Goal: Contribute content

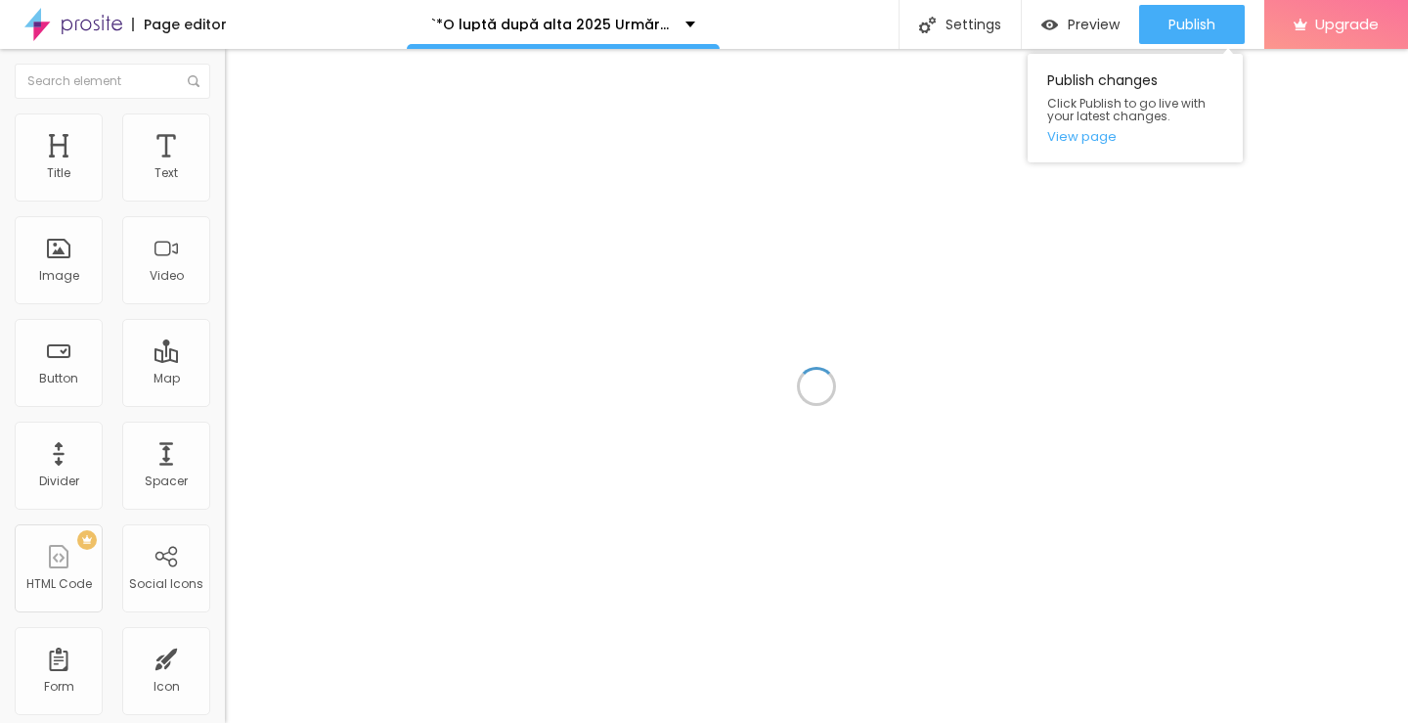
click at [1139, 49] on div "Publish Publish changes Click Publish to go live with your latest changes. View…" at bounding box center [1192, 24] width 106 height 49
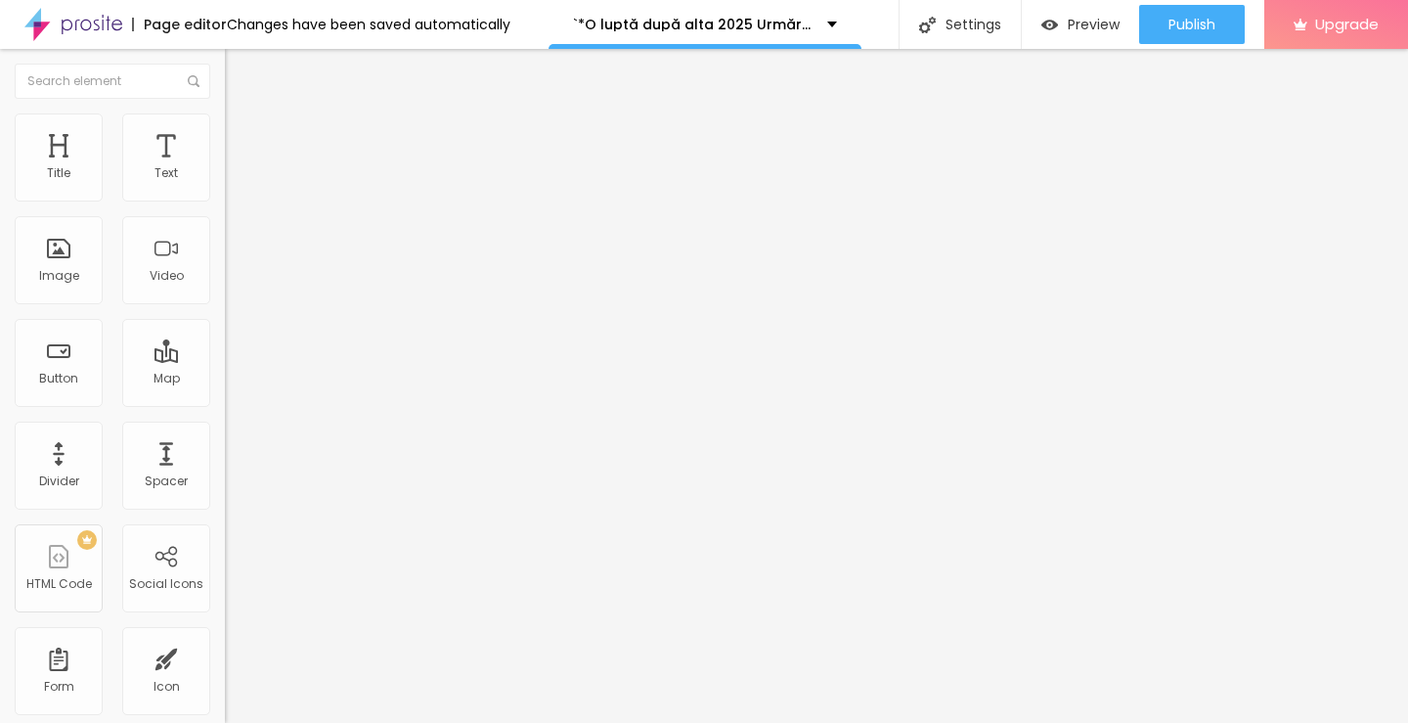
click at [225, 168] on span "Add image" at bounding box center [265, 160] width 80 height 17
click at [225, 401] on input "https://" at bounding box center [342, 391] width 235 height 20
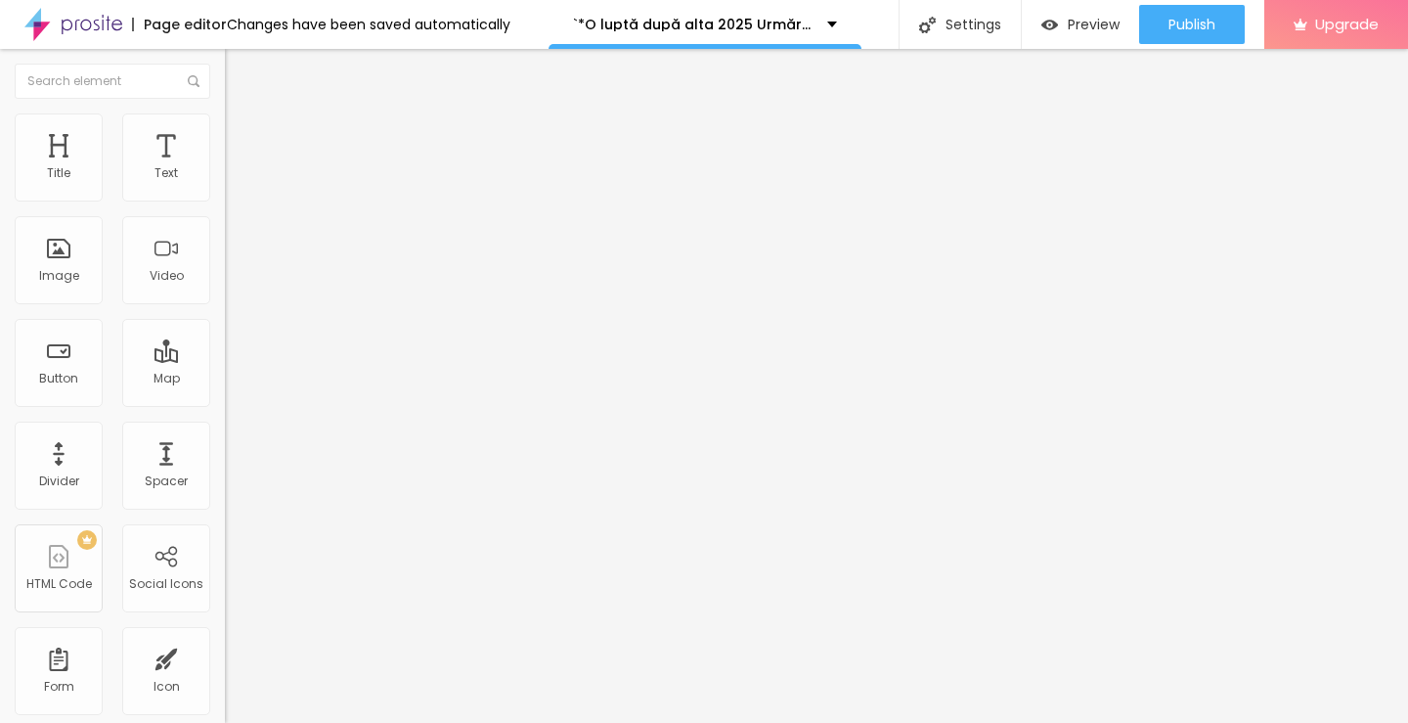
click at [225, 401] on input "https://[URL][DOMAIN_NAME]" at bounding box center [342, 391] width 235 height 20
paste input "text"
type input "[URL][DOMAIN_NAME]"
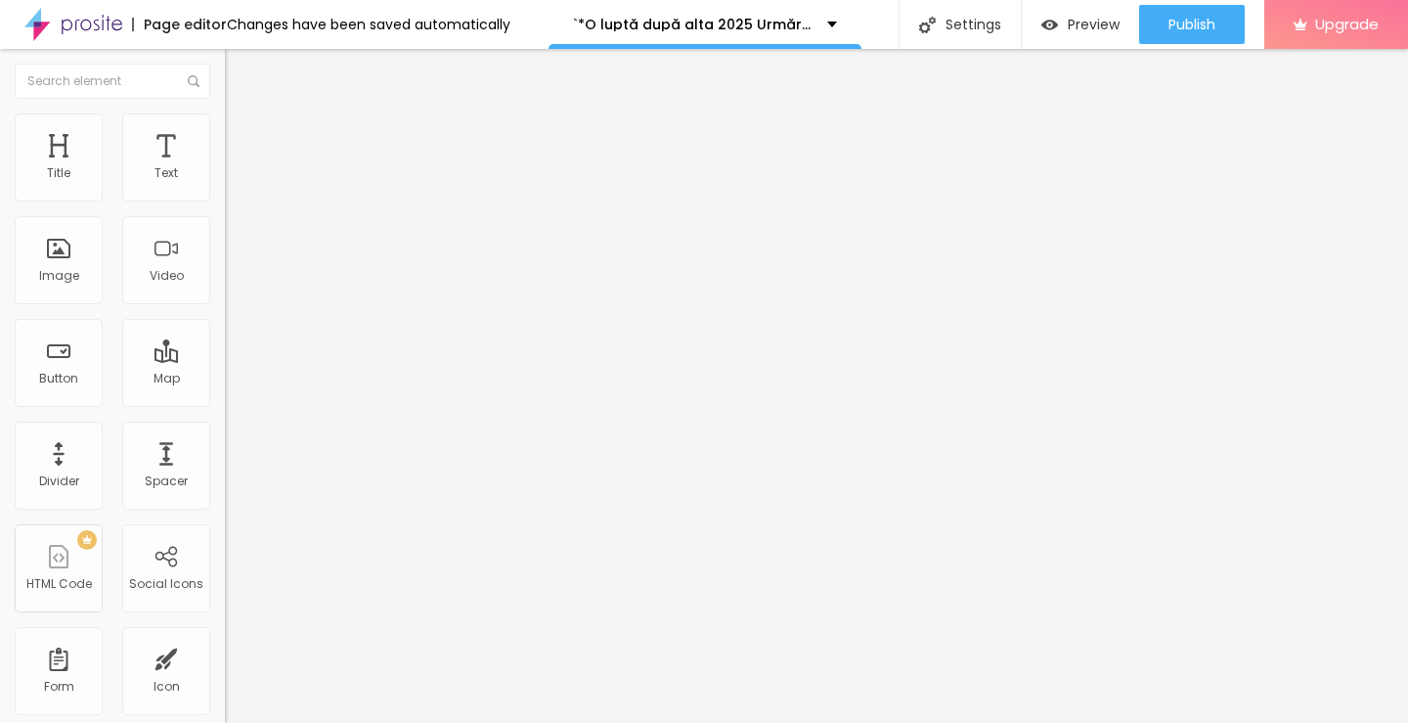
click at [225, 401] on input "[URL][DOMAIN_NAME]" at bounding box center [342, 391] width 235 height 20
click at [225, 306] on span "Original" at bounding box center [248, 298] width 47 height 17
click at [225, 318] on span "Cinema" at bounding box center [249, 309] width 49 height 17
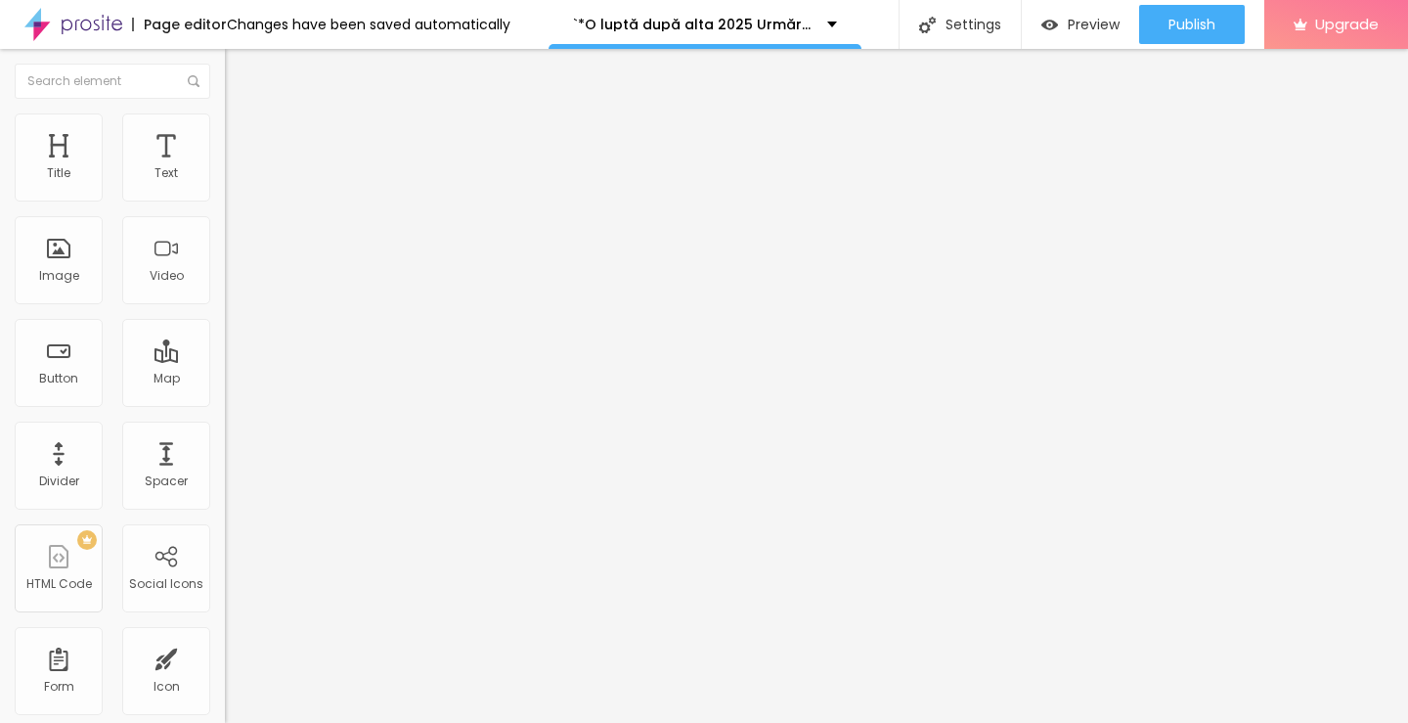
click at [240, 76] on img "button" at bounding box center [248, 72] width 16 height 16
click at [55, 274] on div "Image" at bounding box center [59, 276] width 40 height 14
click at [225, 183] on span "Heading 2" at bounding box center [269, 174] width 88 height 17
click at [240, 70] on img "button" at bounding box center [248, 72] width 16 height 16
click at [225, 184] on input "Click me" at bounding box center [342, 174] width 235 height 20
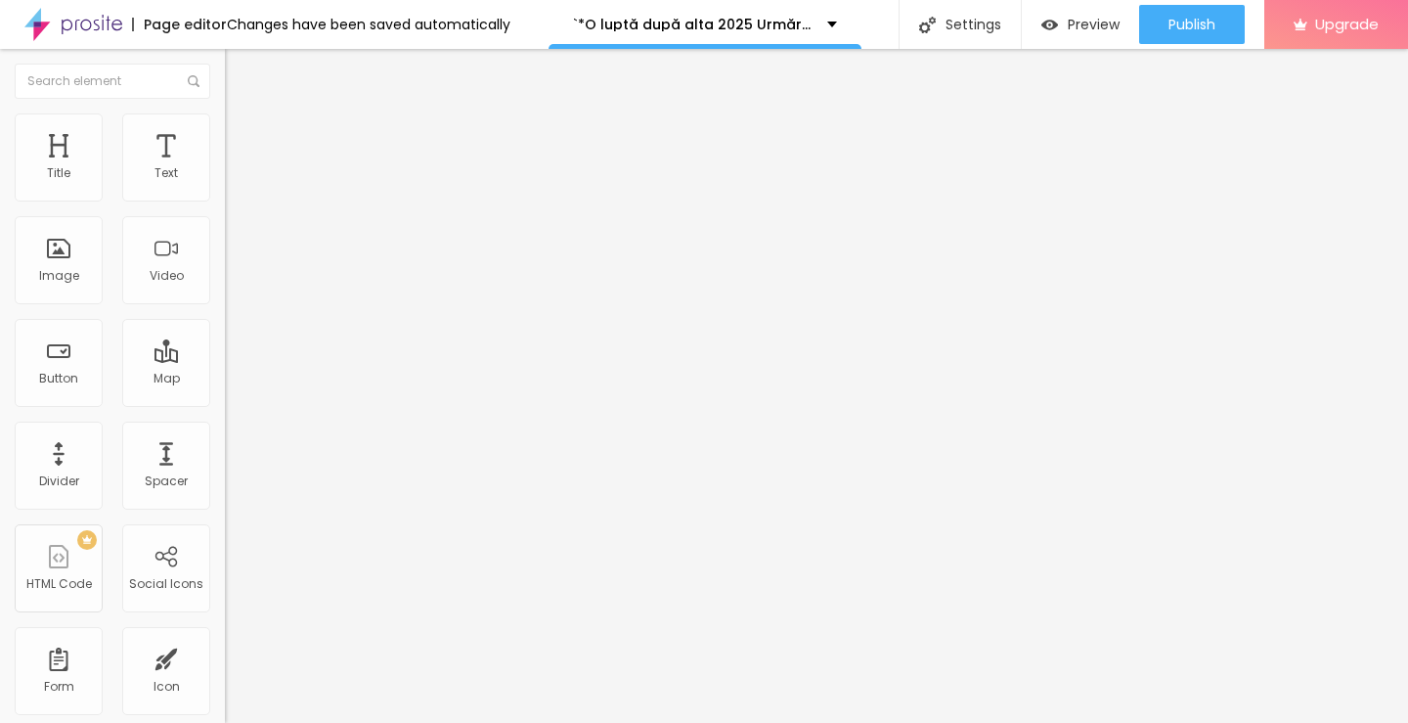
paste input "Vezi film acum »▶️ O luptă după alta (2025) film complet online calitate HD în …"
type input "Vezi film acum »▶️ O luptă după alta (2025) film complet online calitate HD în …"
click at [225, 403] on input "https://" at bounding box center [342, 393] width 235 height 20
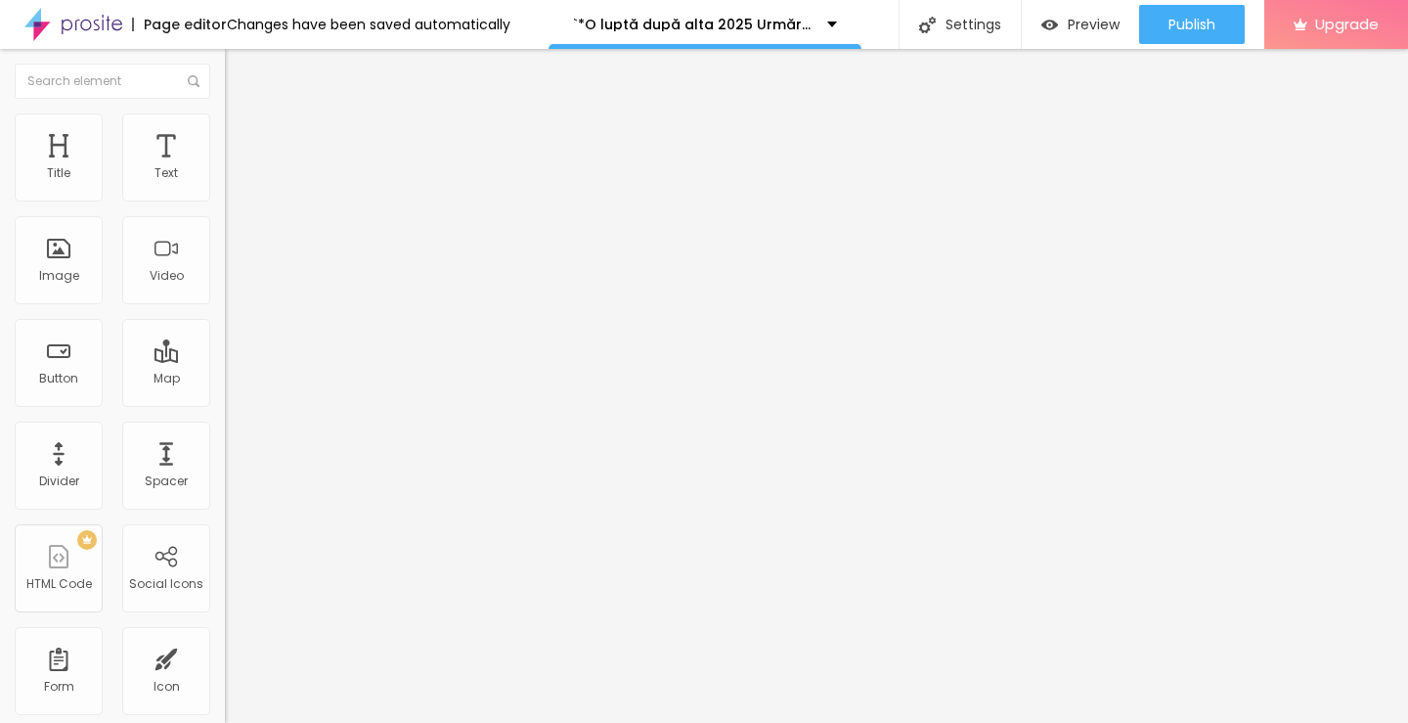
type input "[URL][DOMAIN_NAME]"
click at [225, 234] on img at bounding box center [232, 227] width 14 height 14
click at [240, 74] on img "button" at bounding box center [248, 72] width 16 height 16
click at [225, 184] on input "Click me" at bounding box center [342, 174] width 235 height 20
paste input "Descarcă filmul complet »▶️ O luptă după alta (2025) Film cu subtitrare în româ…"
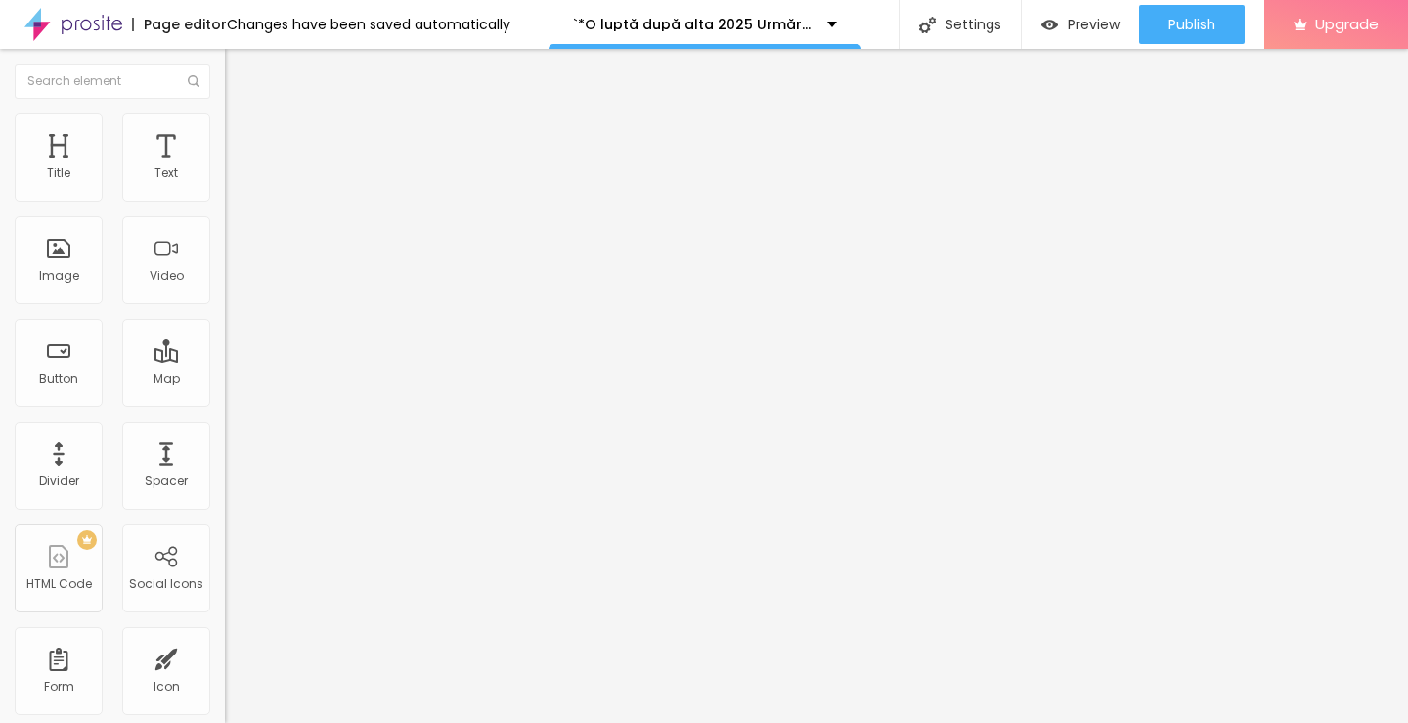
scroll to position [0, 331]
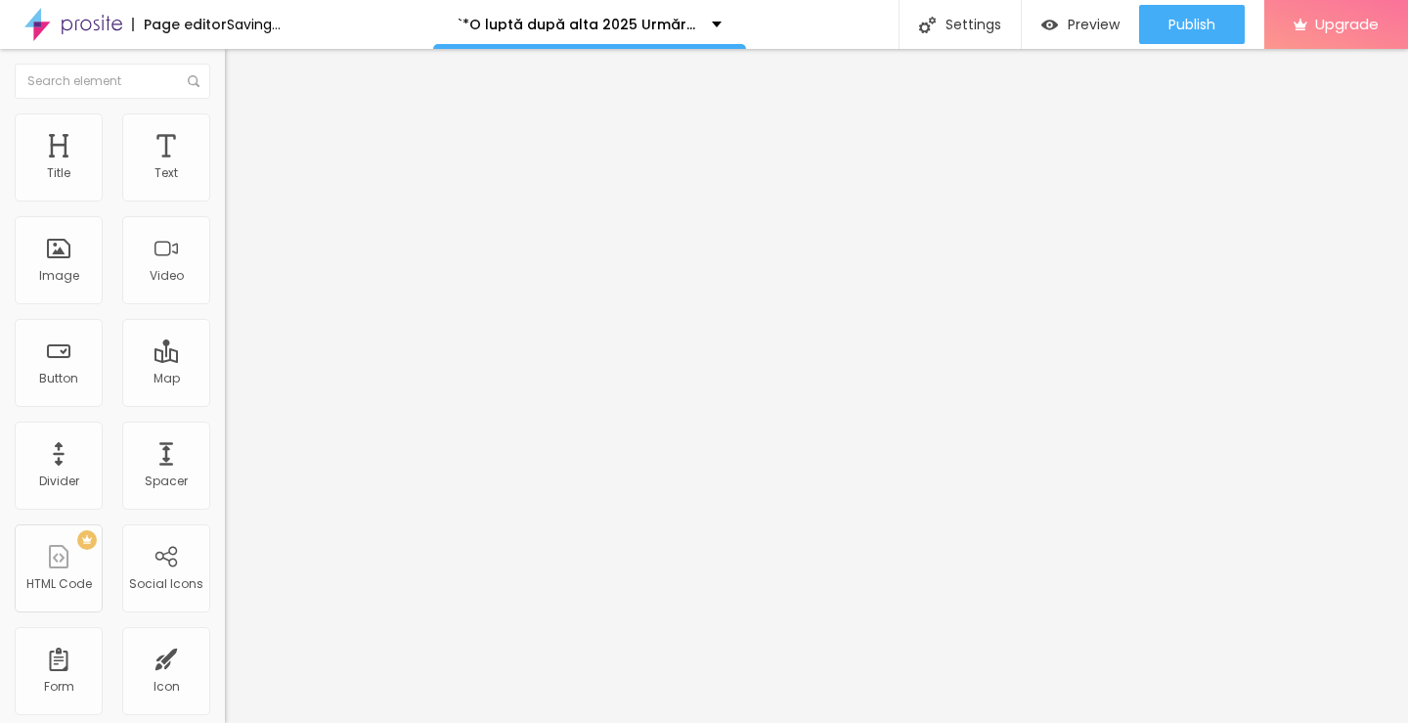
type input "Descarcă filmul complet »▶️ O luptă după alta (2025) Film cu subtitrare în româ…"
click at [225, 403] on input "https://" at bounding box center [342, 393] width 235 height 20
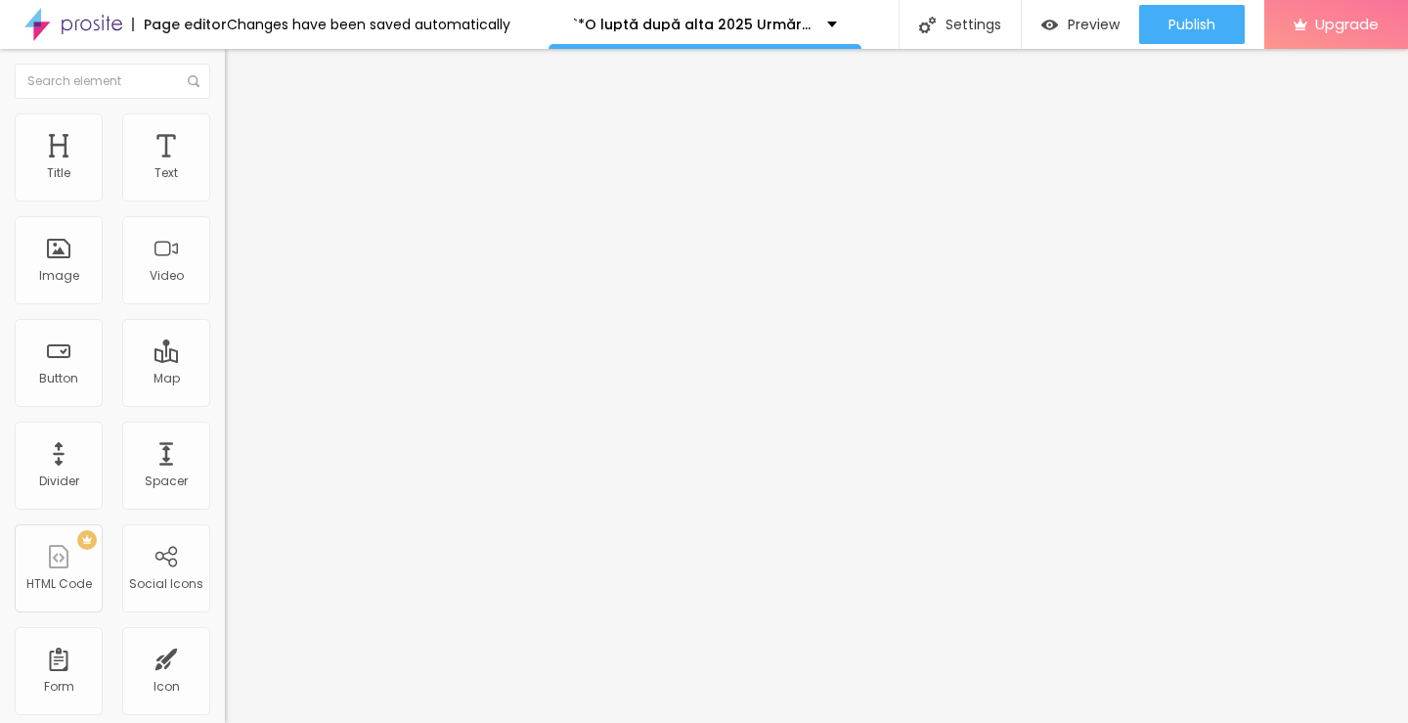
type input "[URL][DOMAIN_NAME]"
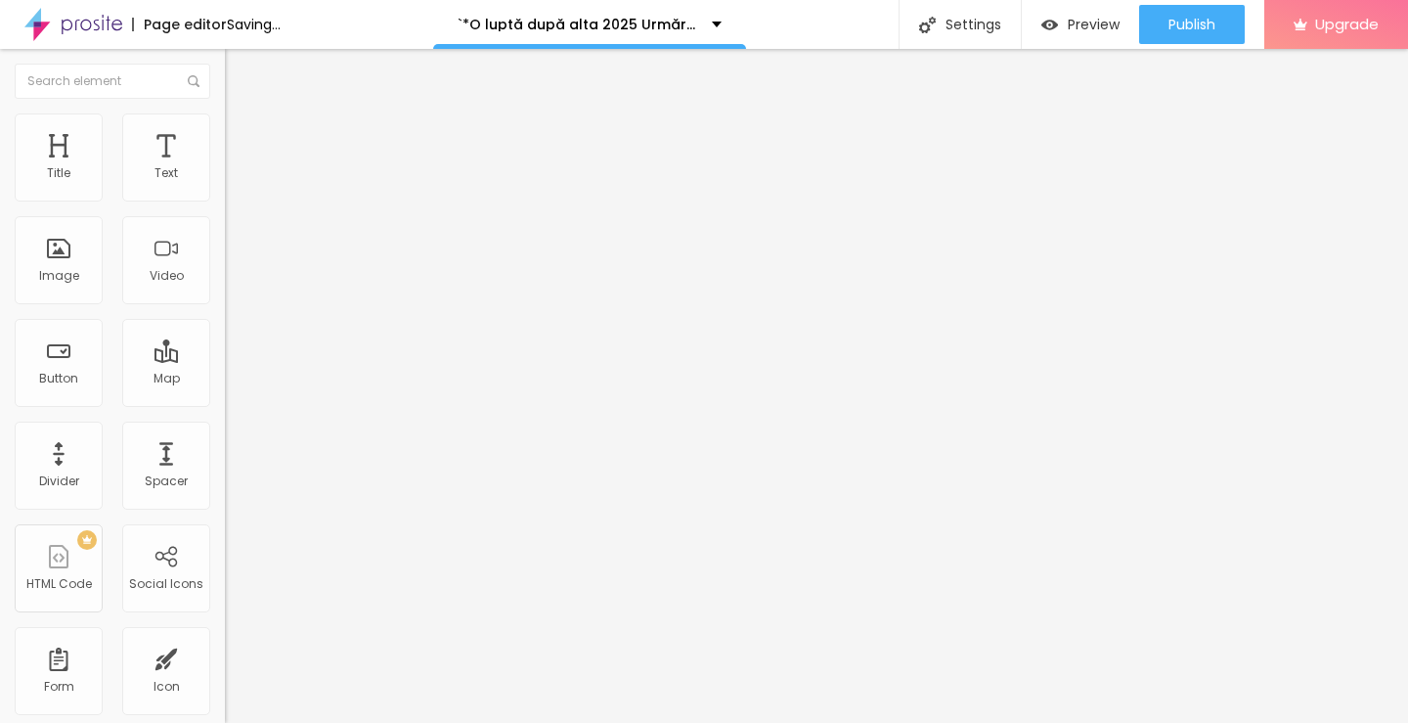
click at [225, 234] on img at bounding box center [232, 227] width 14 height 14
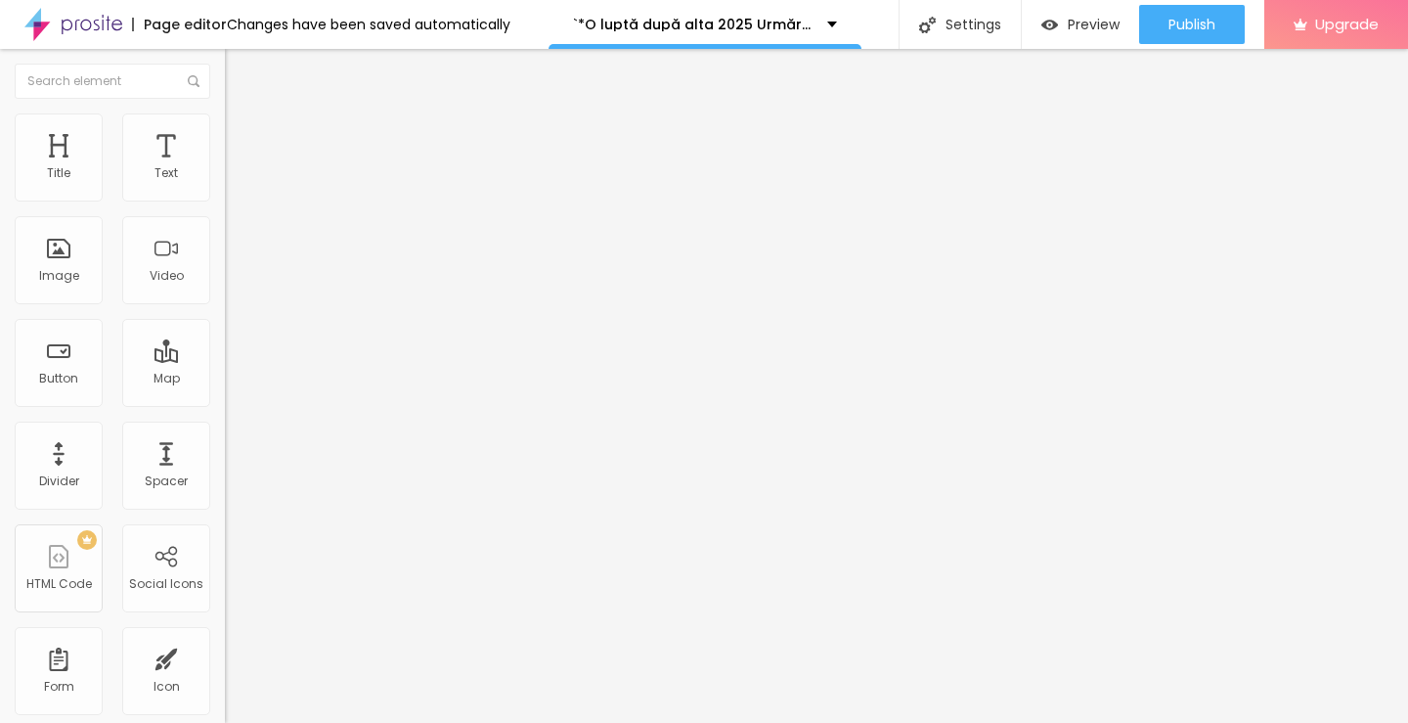
click at [240, 74] on img "button" at bounding box center [248, 72] width 16 height 16
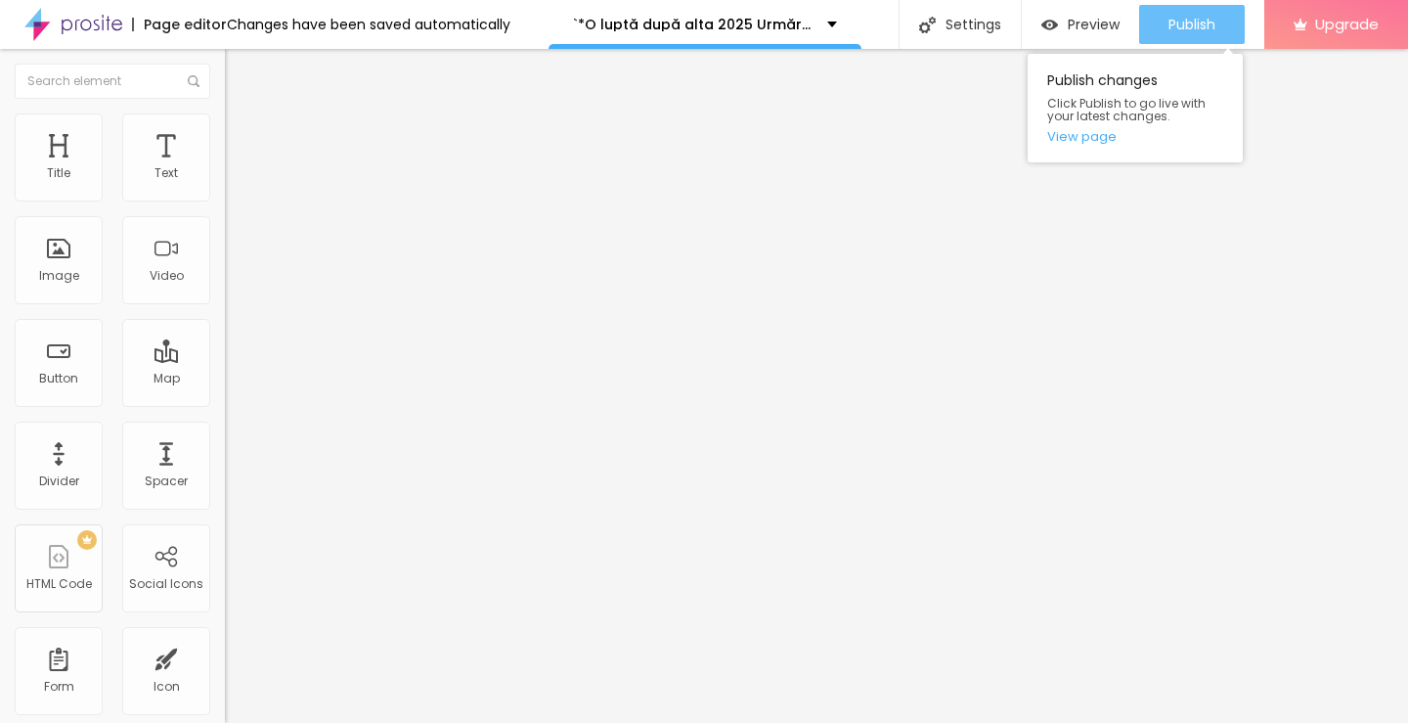
click at [1190, 25] on span "Publish" at bounding box center [1192, 25] width 47 height 16
click at [1094, 140] on link "View page" at bounding box center [1136, 136] width 176 height 13
